Goal: Navigation & Orientation: Find specific page/section

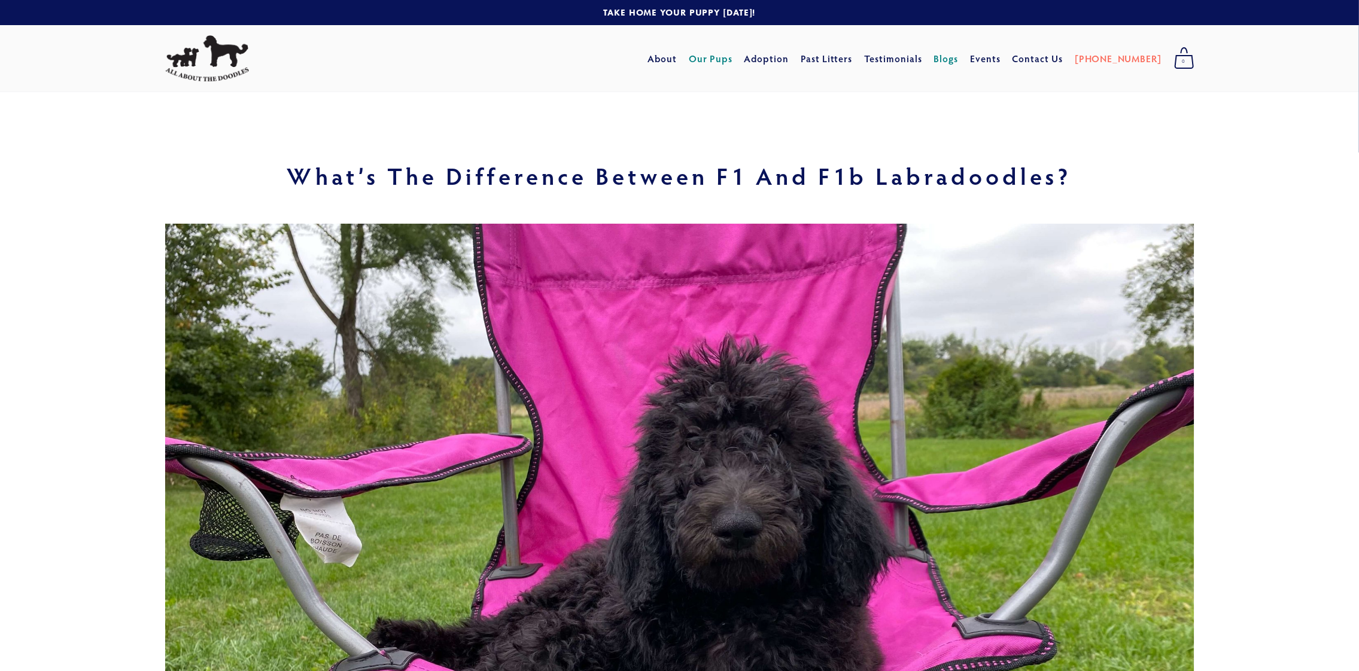
click at [732, 60] on link "Our Pups" at bounding box center [711, 59] width 44 height 22
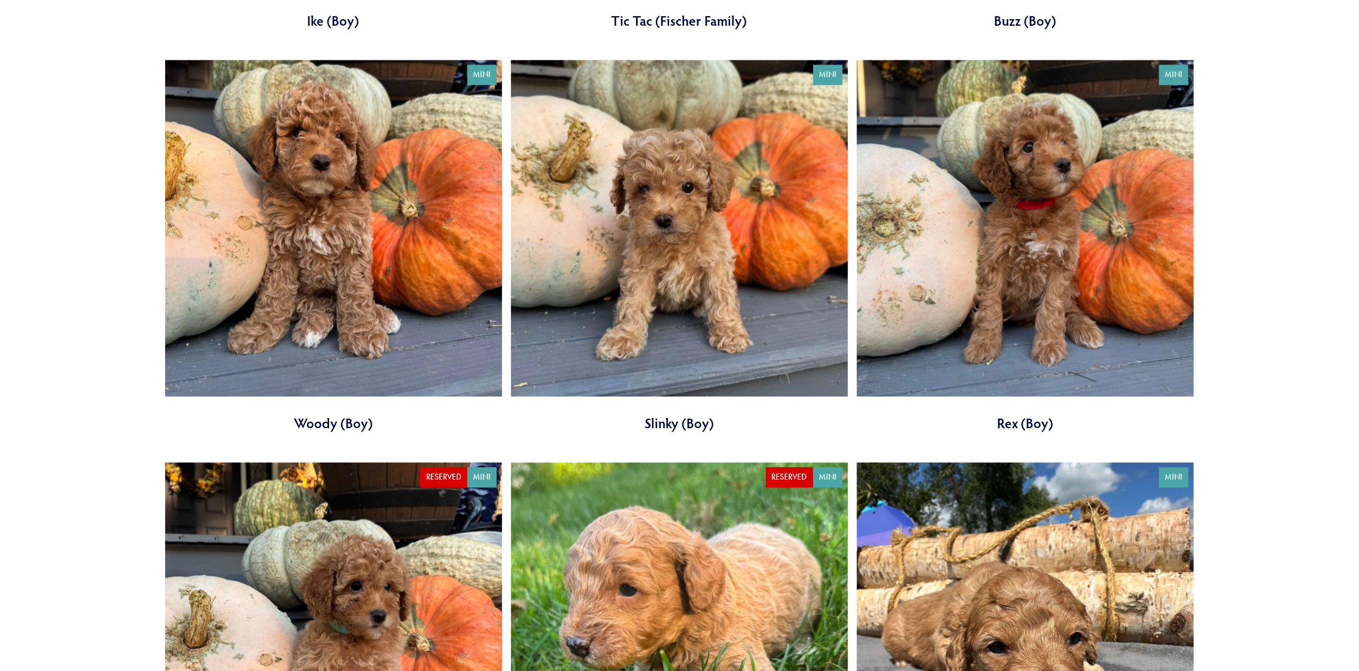
scroll to position [2034, 0]
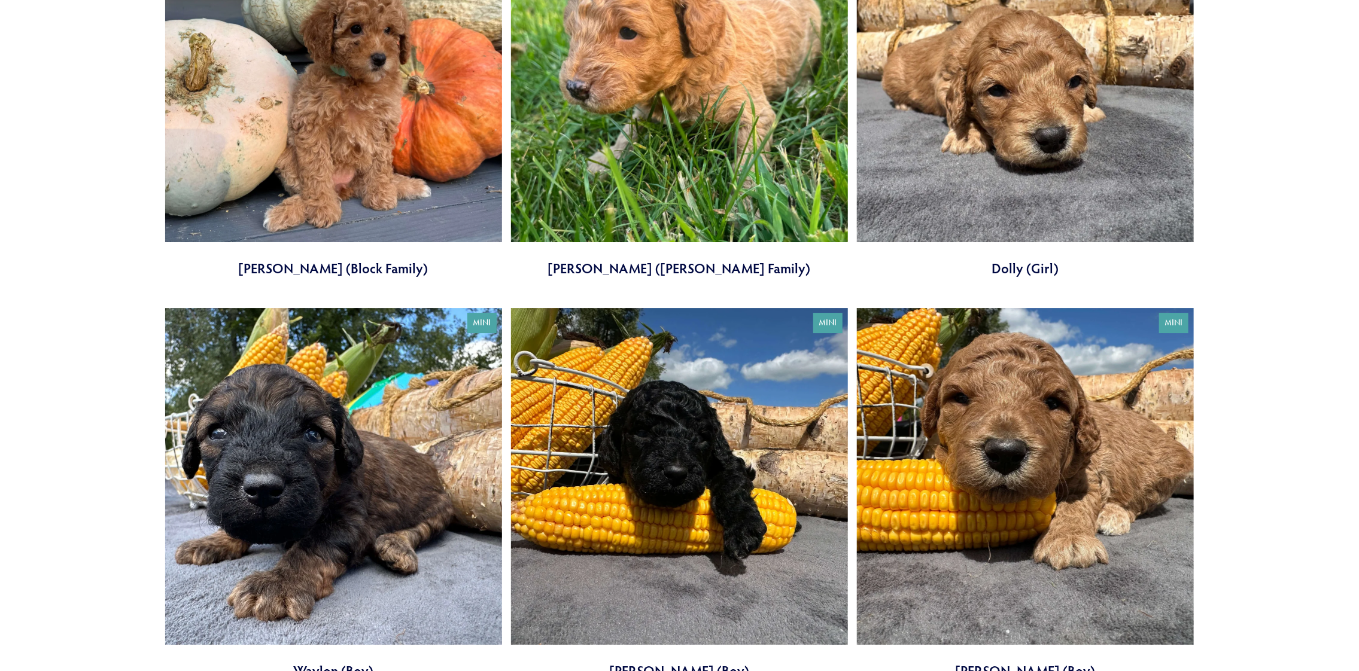
drag, startPoint x: 1258, startPoint y: 206, endPoint x: 1235, endPoint y: 297, distance: 93.3
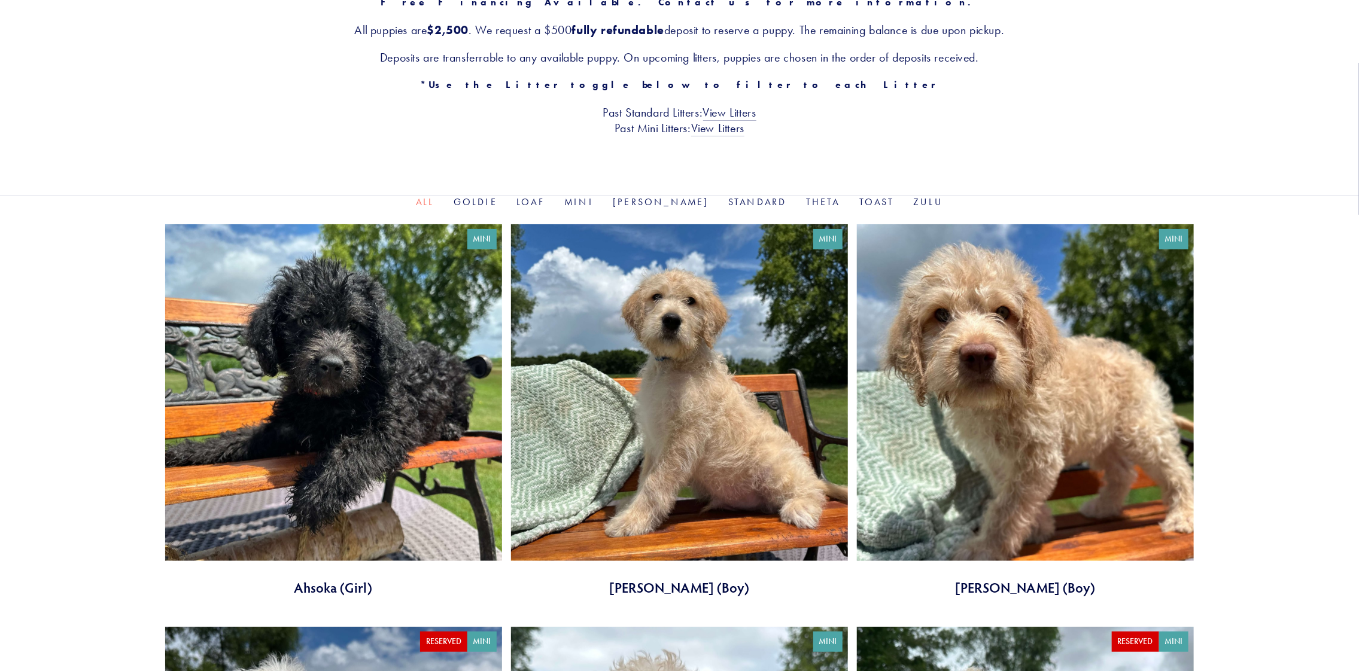
scroll to position [0, 0]
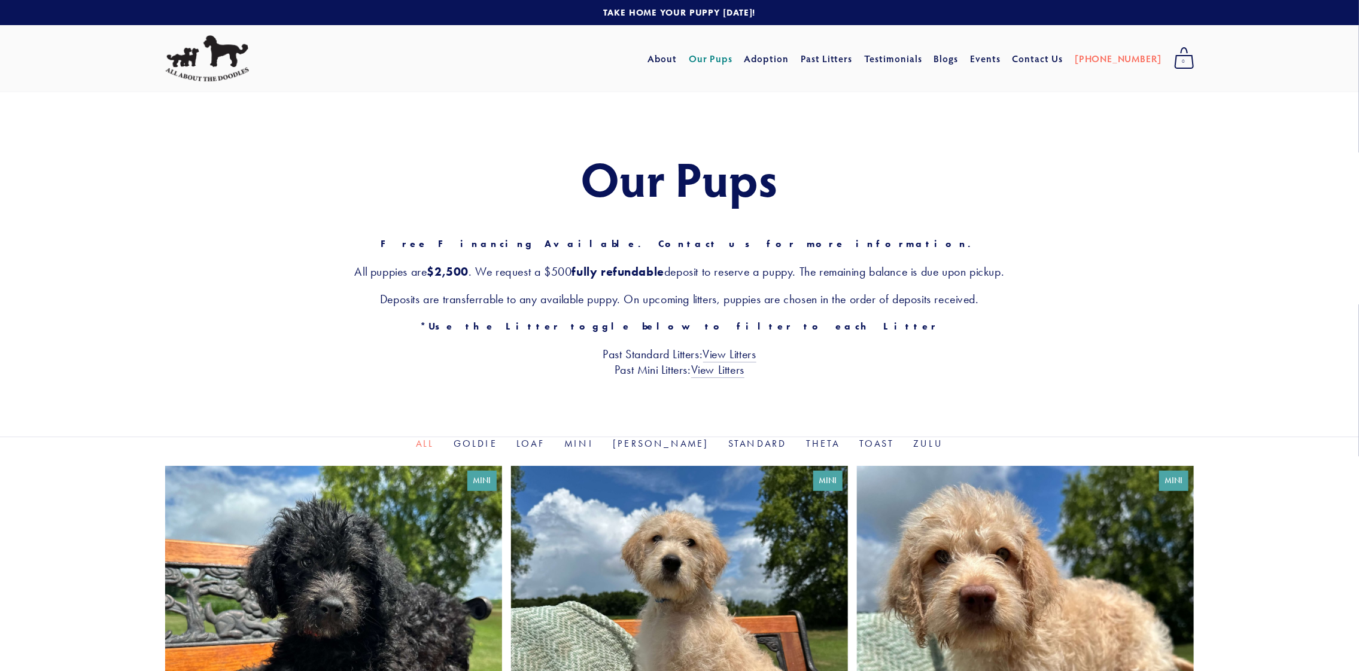
drag, startPoint x: 1252, startPoint y: 251, endPoint x: 1220, endPoint y: -72, distance: 325.3
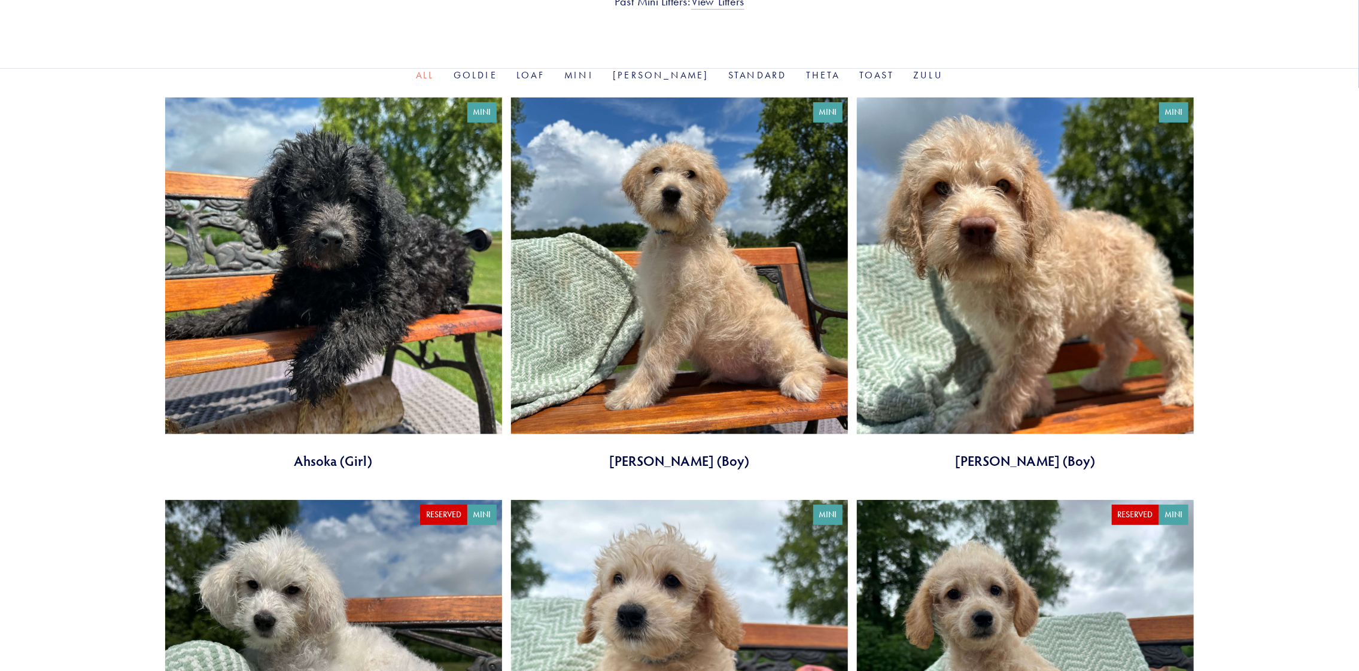
scroll to position [478, 0]
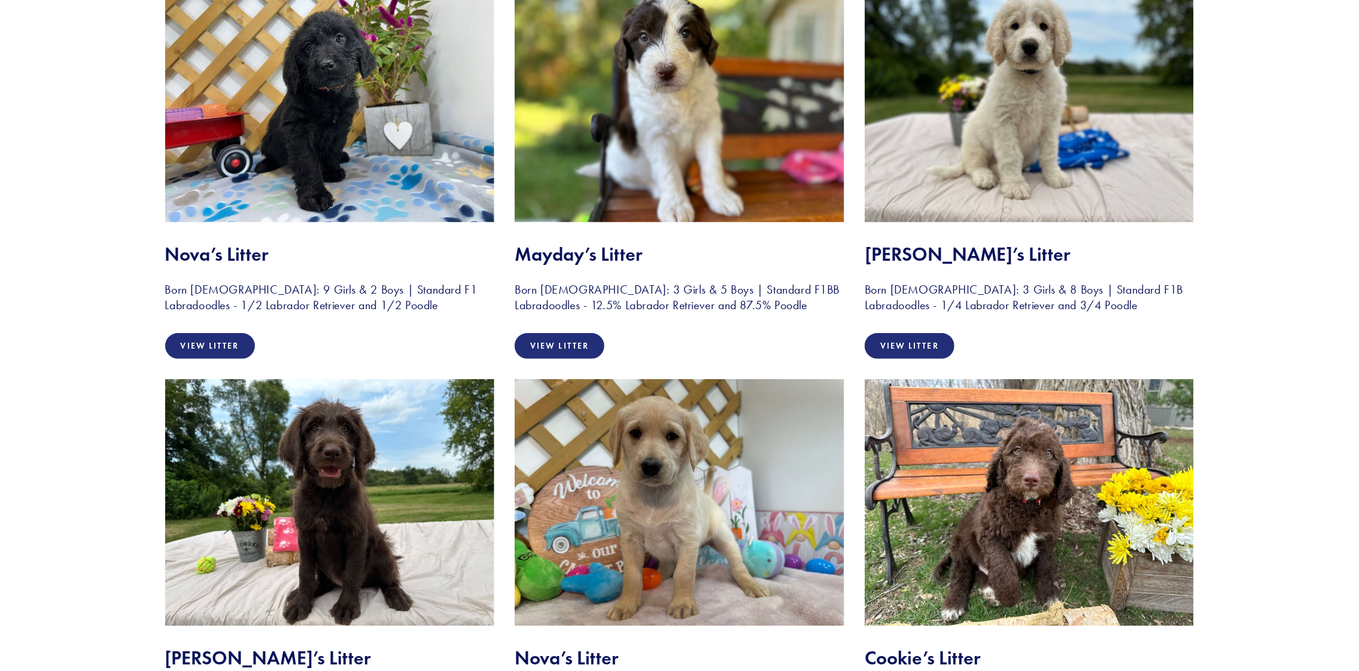
scroll to position [299, 0]
